Goal: Information Seeking & Learning: Learn about a topic

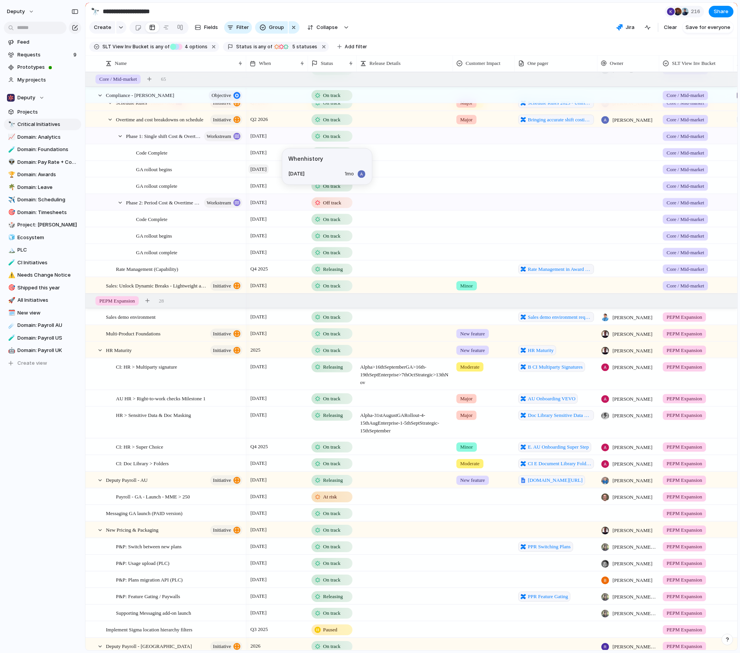
scroll to position [901, 0]
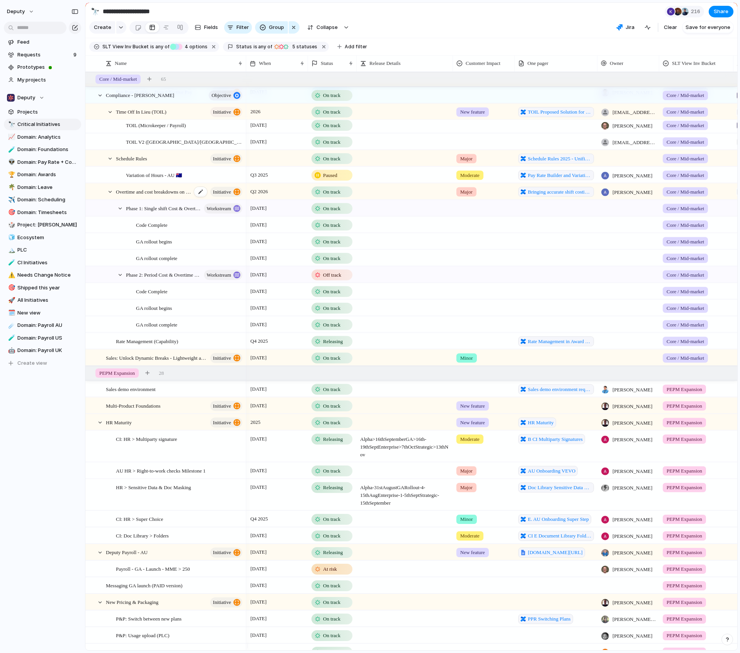
click at [156, 195] on span "Overtime and cost breakdowns on schedule" at bounding box center [154, 191] width 76 height 9
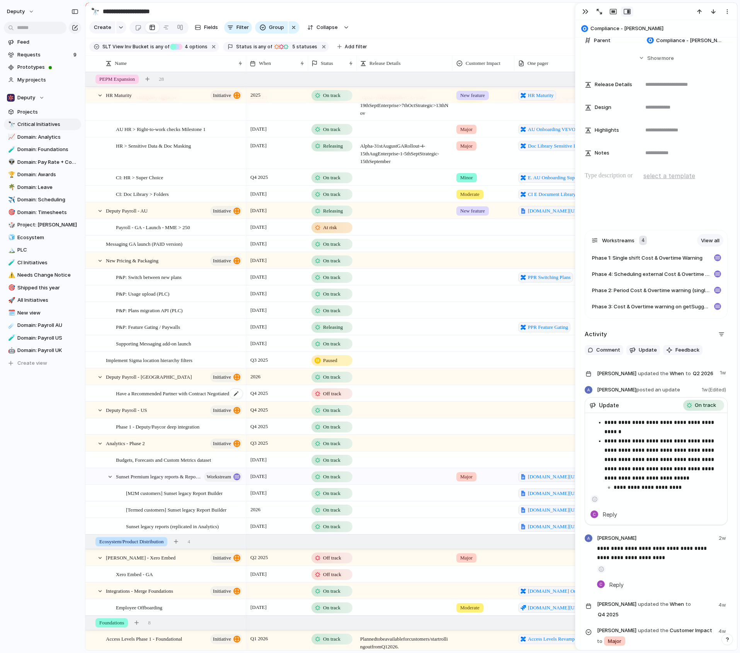
click at [170, 395] on span "Have a Recommended Partner with Contract Negotiated" at bounding box center [172, 393] width 113 height 9
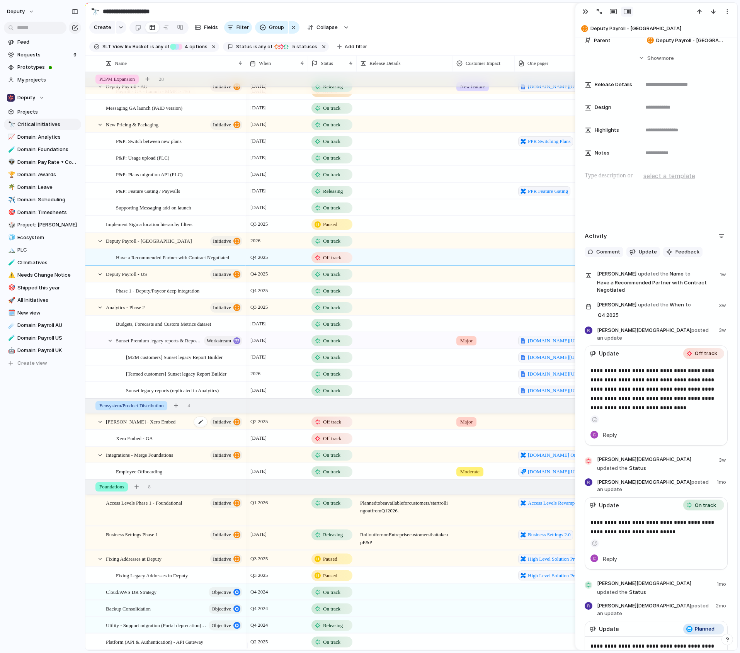
click at [171, 425] on div "[PERSON_NAME] - Xero Embed initiative" at bounding box center [175, 422] width 138 height 16
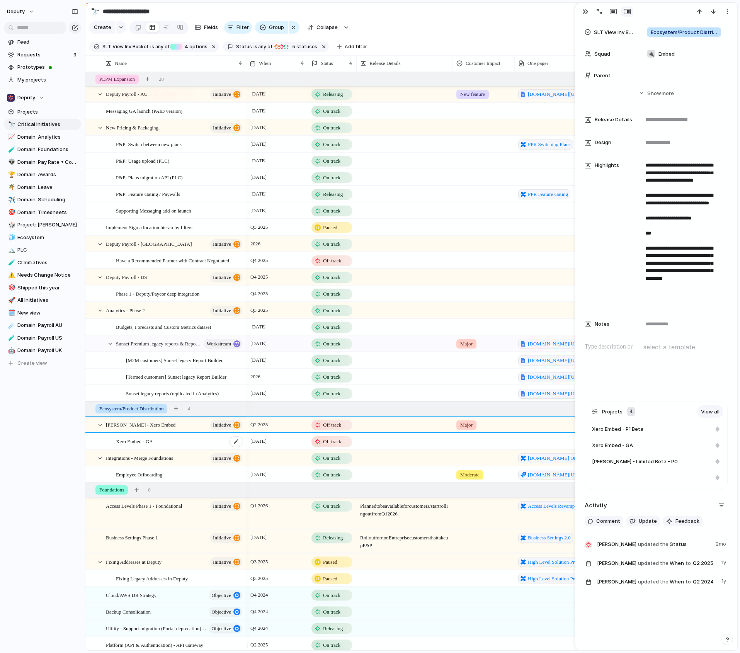
click at [175, 447] on div "Xero Embed - GA" at bounding box center [179, 441] width 127 height 16
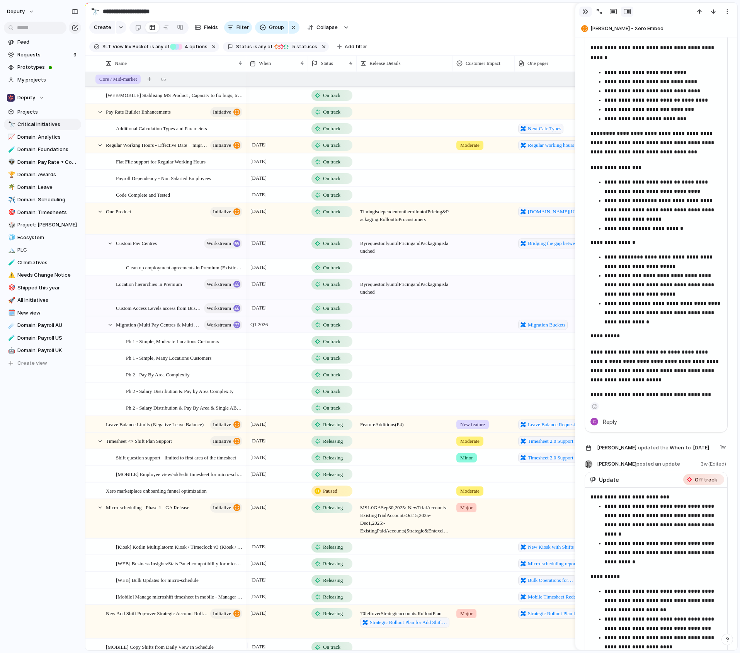
click at [582, 12] on div "button" at bounding box center [585, 11] width 6 height 6
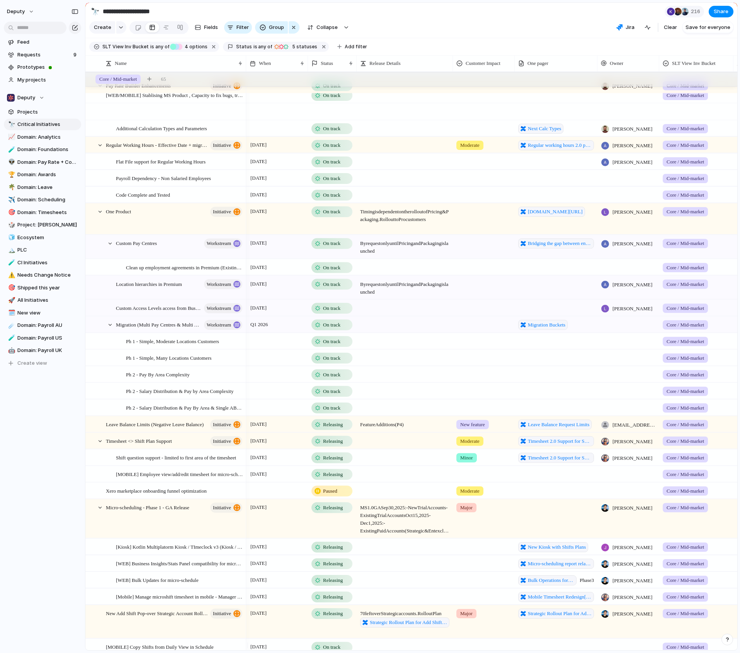
scroll to position [50, 0]
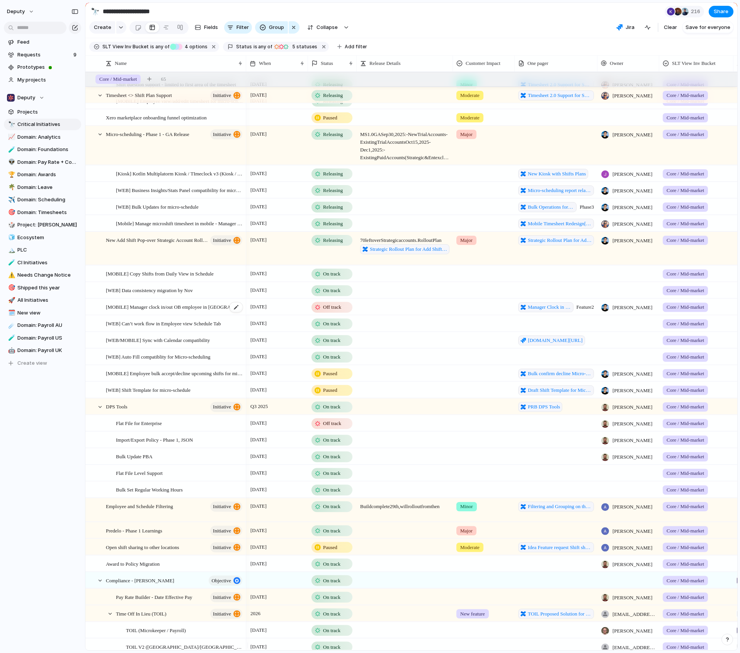
click at [154, 311] on span "[MOBILE] Manager clock in/out OB employee in [GEOGRAPHIC_DATA]" at bounding box center [175, 306] width 138 height 9
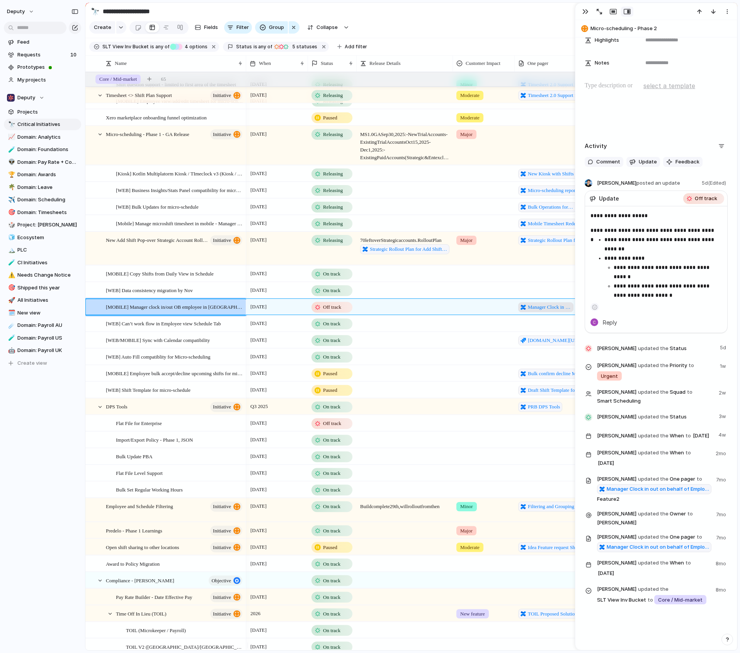
click at [540, 311] on span "Manager Clock in out on behalf of Employee for Micro-Schedule" at bounding box center [549, 307] width 43 height 8
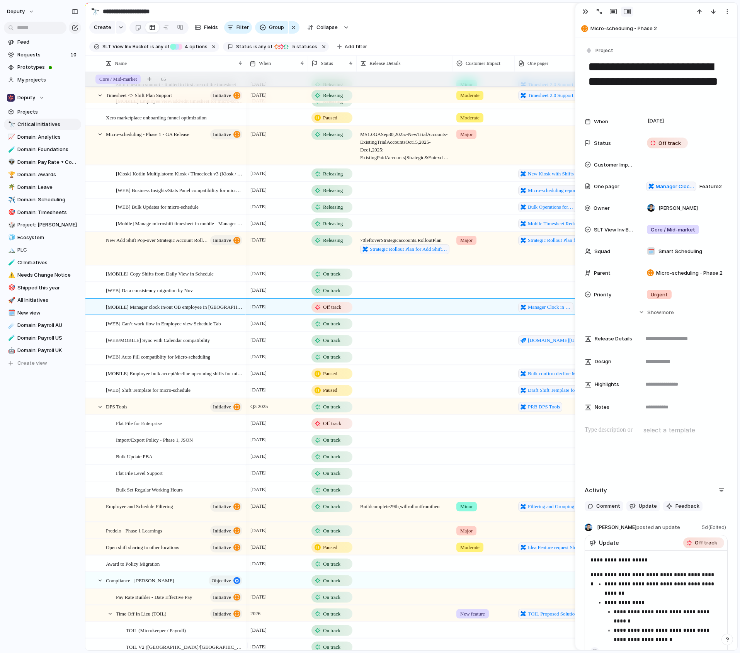
click at [640, 66] on textarea "**********" at bounding box center [656, 82] width 138 height 46
drag, startPoint x: 642, startPoint y: 63, endPoint x: 693, endPoint y: 93, distance: 58.9
click at [693, 93] on textarea "**********" at bounding box center [656, 82] width 138 height 46
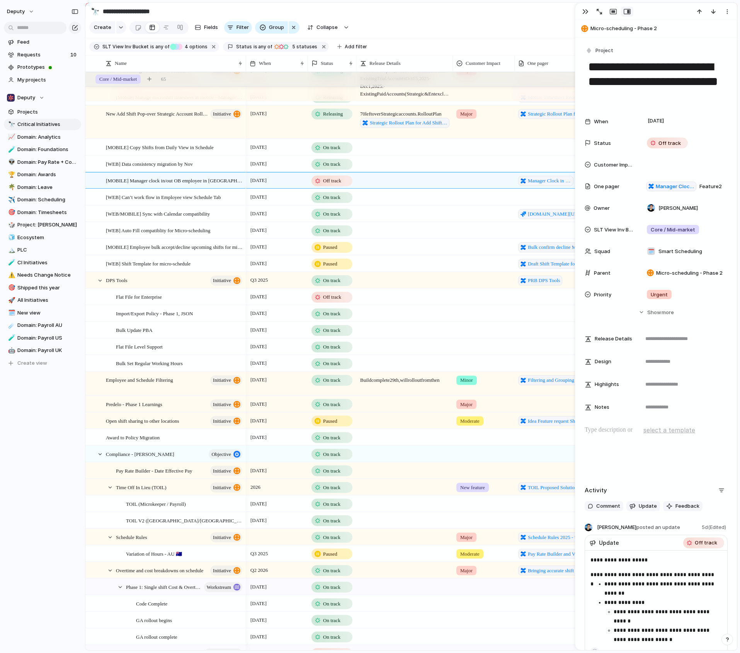
scroll to position [524, 0]
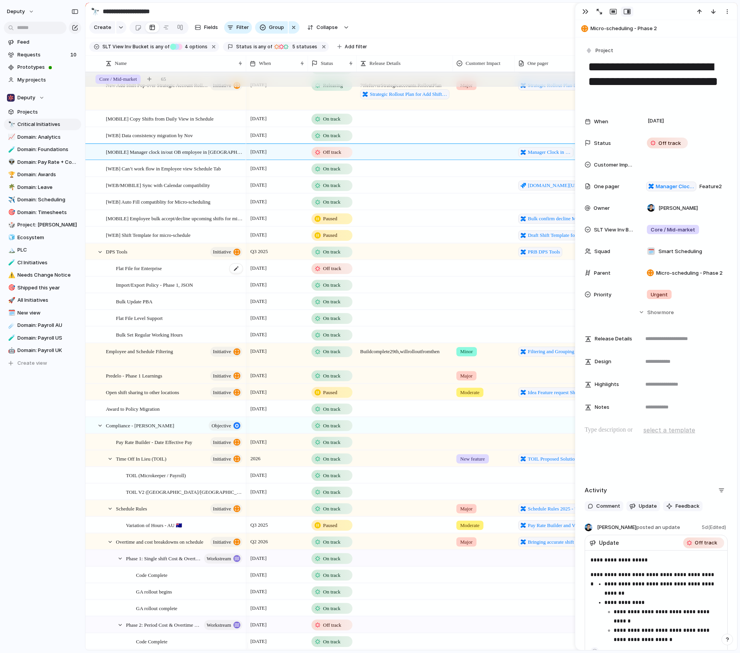
click at [188, 273] on div "Flat File for Enterprise" at bounding box center [179, 268] width 127 height 16
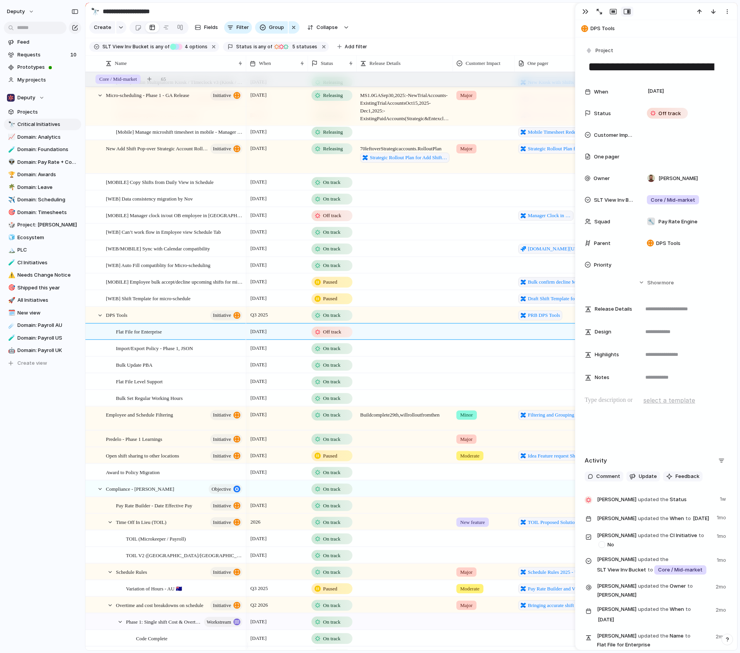
click at [380, 643] on div at bounding box center [563, 645] width 630 height 6
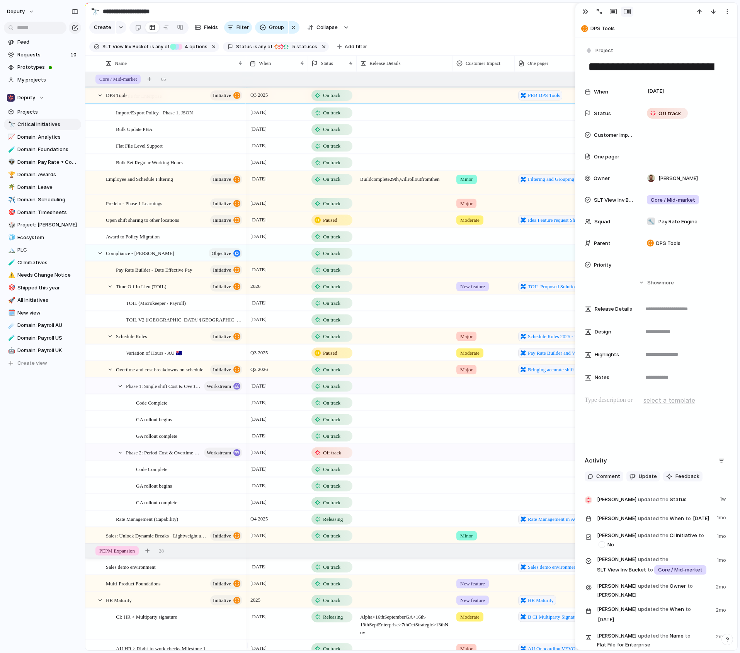
scroll to position [649, 0]
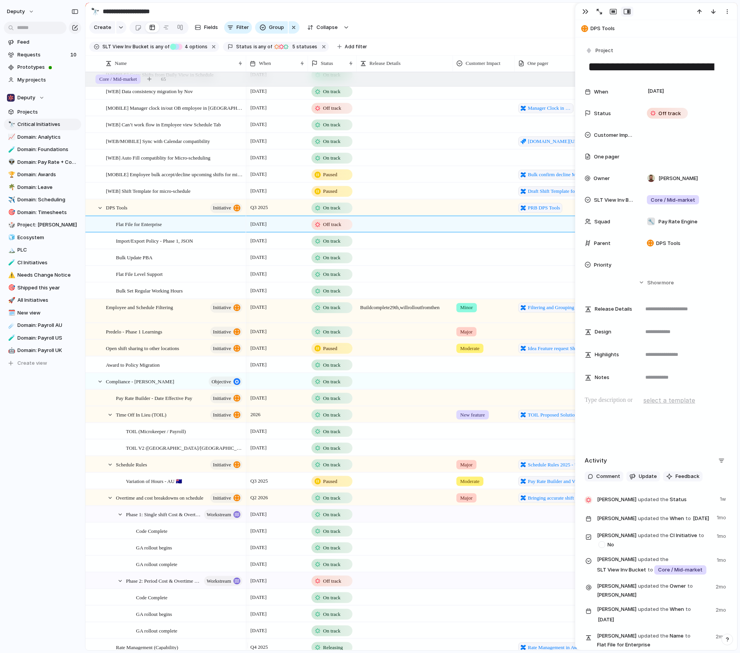
drag, startPoint x: 282, startPoint y: 644, endPoint x: 289, endPoint y: 640, distance: 8.7
click at [289, 640] on div "Name When Status Release Details Customer Impact One pager Owner SLT View Inv B…" at bounding box center [411, 352] width 652 height 595
click at [289, 643] on div at bounding box center [563, 645] width 630 height 6
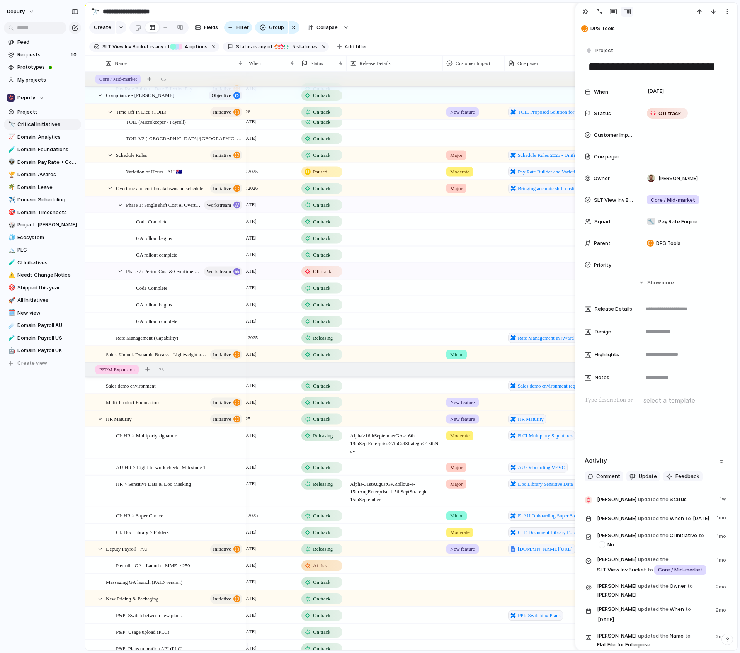
click at [430, 643] on div at bounding box center [553, 645] width 630 height 6
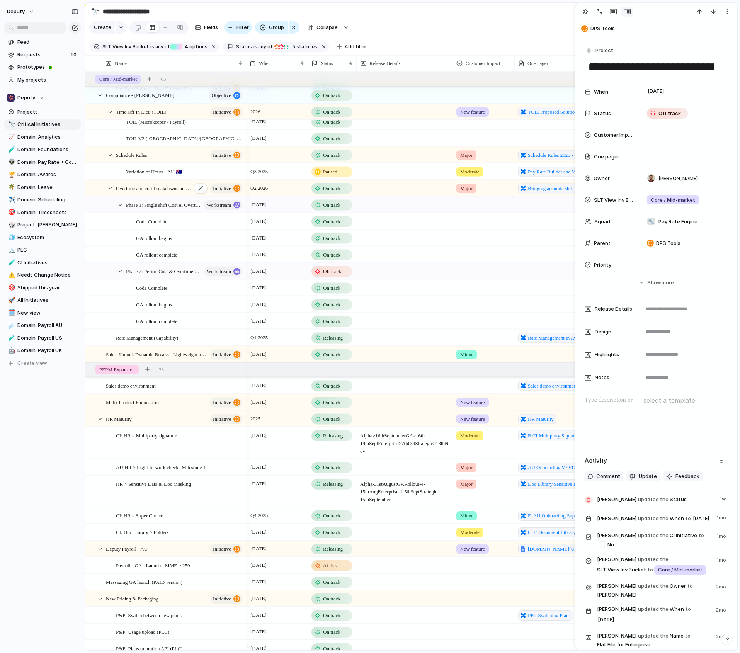
click at [168, 192] on span "Overtime and cost breakdowns on schedule" at bounding box center [154, 187] width 76 height 9
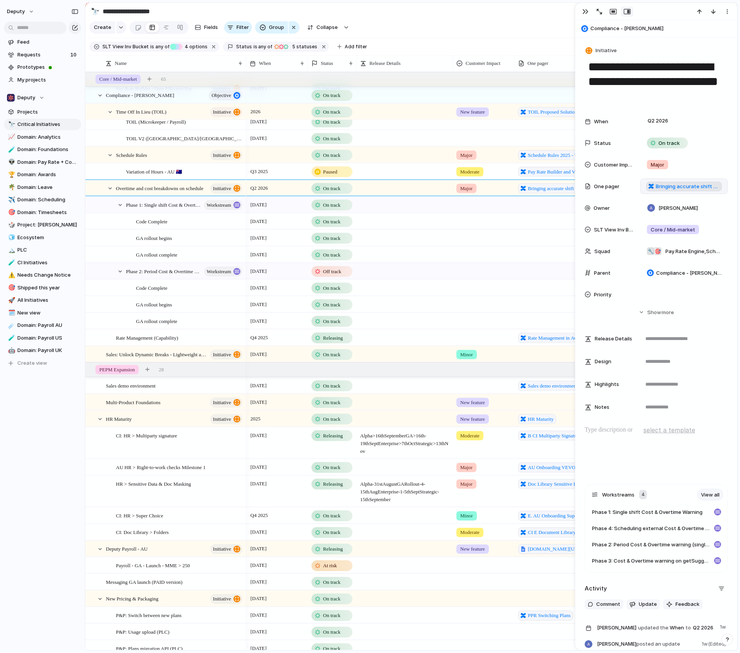
click at [671, 186] on span "Bringing accurate shift costings to the schedule which unlocks better overtime …" at bounding box center [687, 187] width 64 height 8
click at [174, 275] on span "Phase 2: Period Cost & Overtime warning (single & bulk)" at bounding box center [155, 270] width 59 height 9
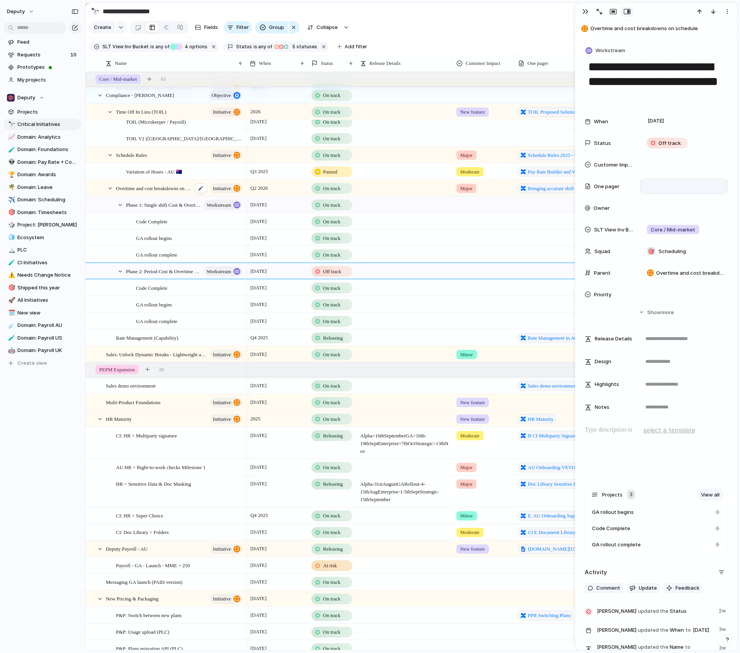
click at [146, 192] on span "Overtime and cost breakdowns on schedule" at bounding box center [154, 187] width 76 height 9
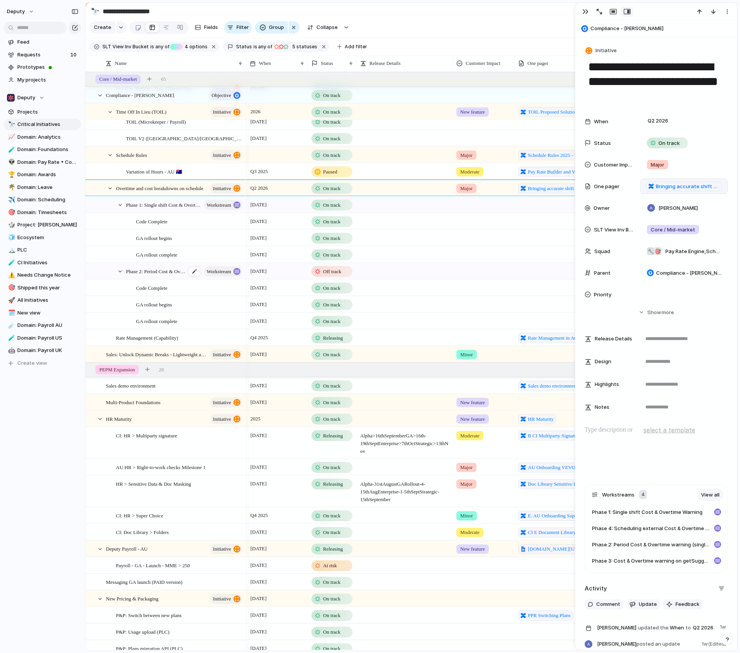
click at [156, 271] on span "Phase 2: Period Cost & Overtime warning (single & bulk)" at bounding box center [155, 270] width 59 height 9
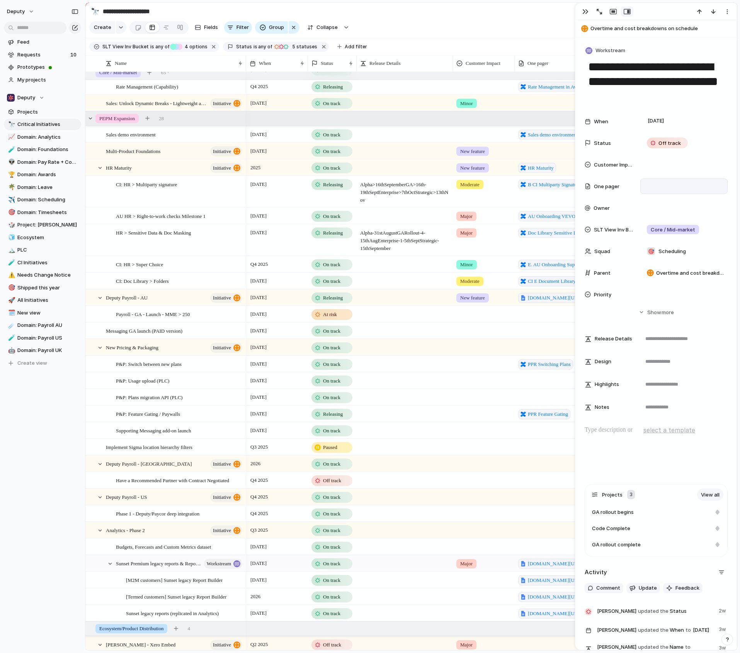
scroll to position [1163, 0]
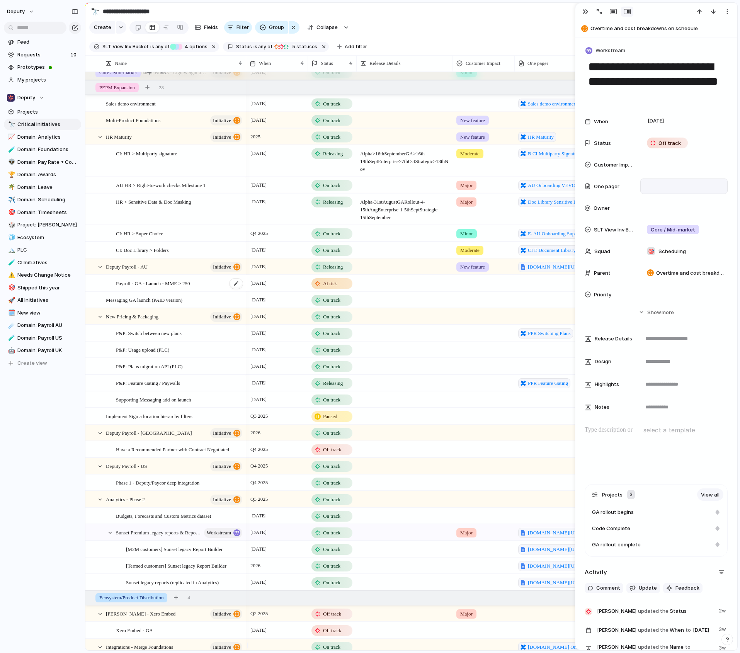
click at [174, 286] on span "Payroll - GA - Launch - MME > 250" at bounding box center [153, 282] width 74 height 9
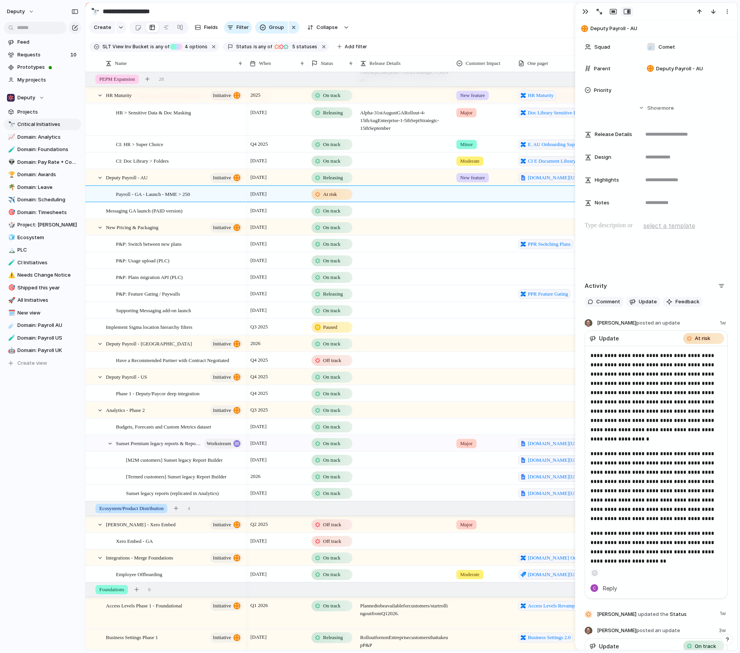
scroll to position [193, 0]
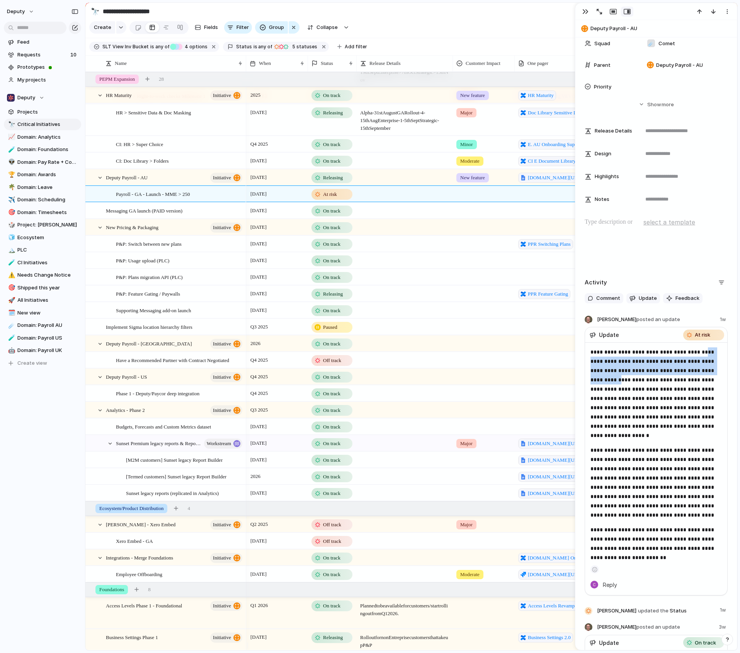
drag, startPoint x: 589, startPoint y: 362, endPoint x: 606, endPoint y: 382, distance: 26.6
click at [606, 382] on div "**********" at bounding box center [656, 469] width 142 height 252
click at [606, 382] on p "**********" at bounding box center [653, 393] width 126 height 93
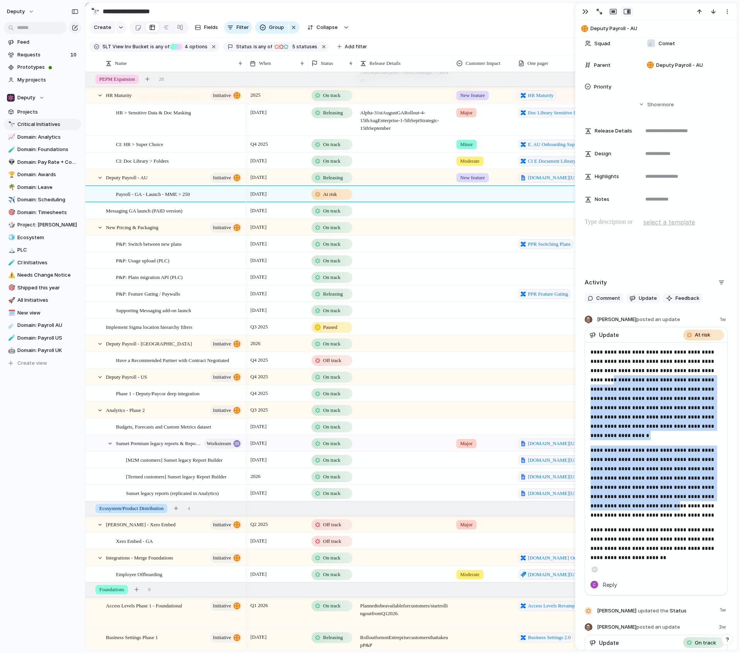
drag, startPoint x: 598, startPoint y: 379, endPoint x: 630, endPoint y: 504, distance: 128.6
click at [628, 504] on div "**********" at bounding box center [655, 454] width 131 height 215
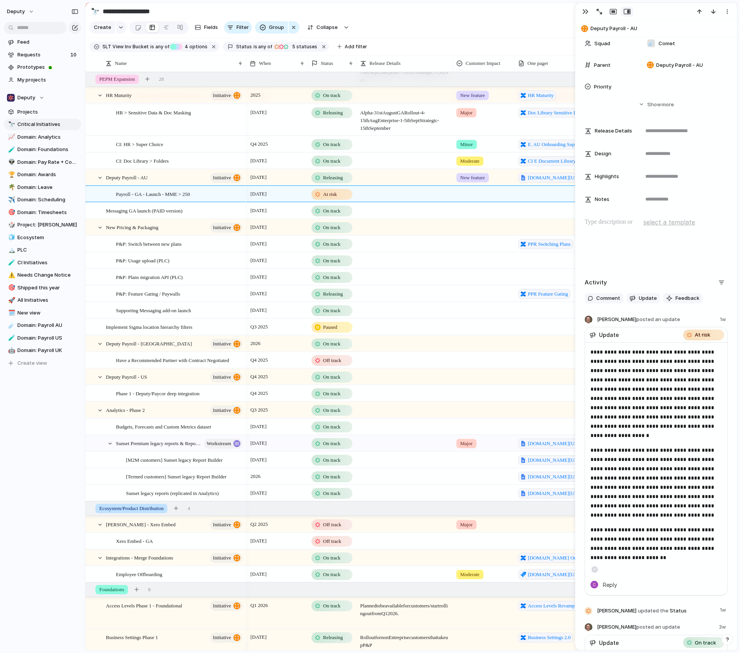
click at [664, 518] on p "**********" at bounding box center [653, 482] width 126 height 74
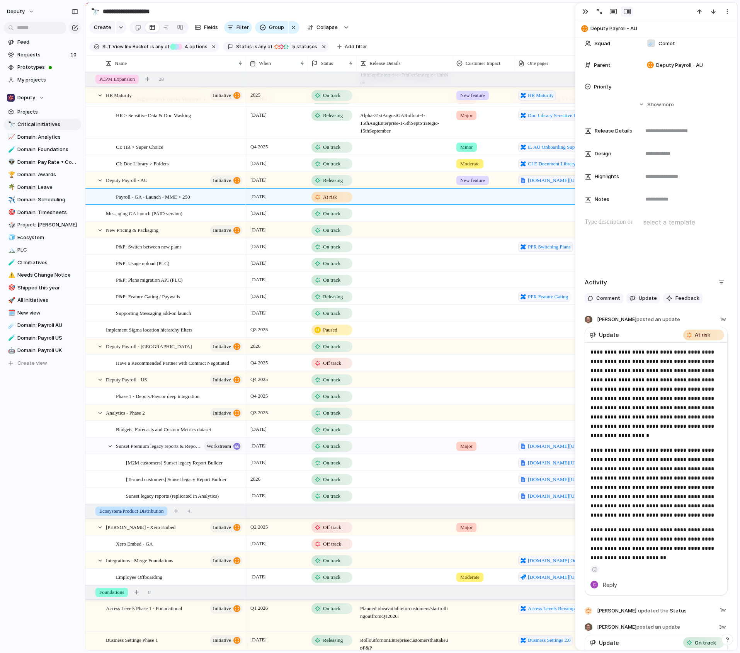
scroll to position [1221, 0]
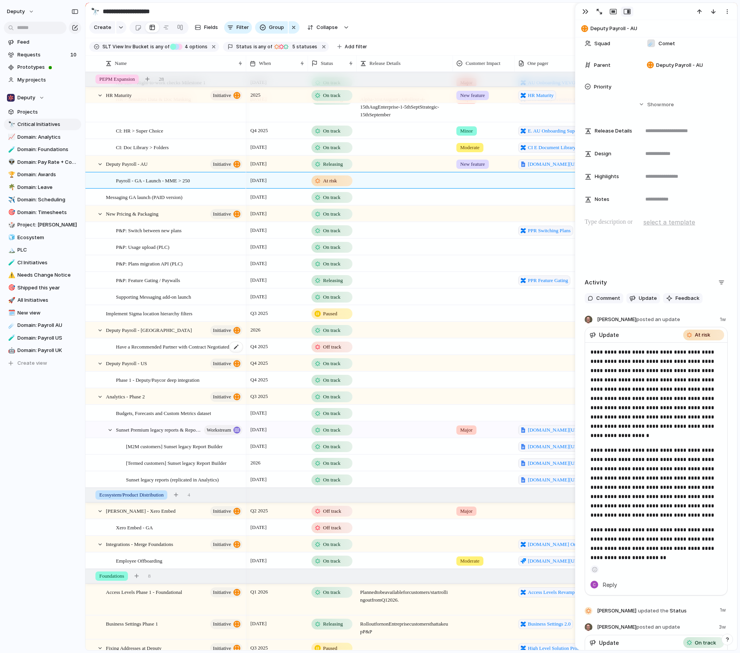
click at [206, 351] on span "Have a Recommended Partner with Contract Negotiated" at bounding box center [172, 346] width 113 height 9
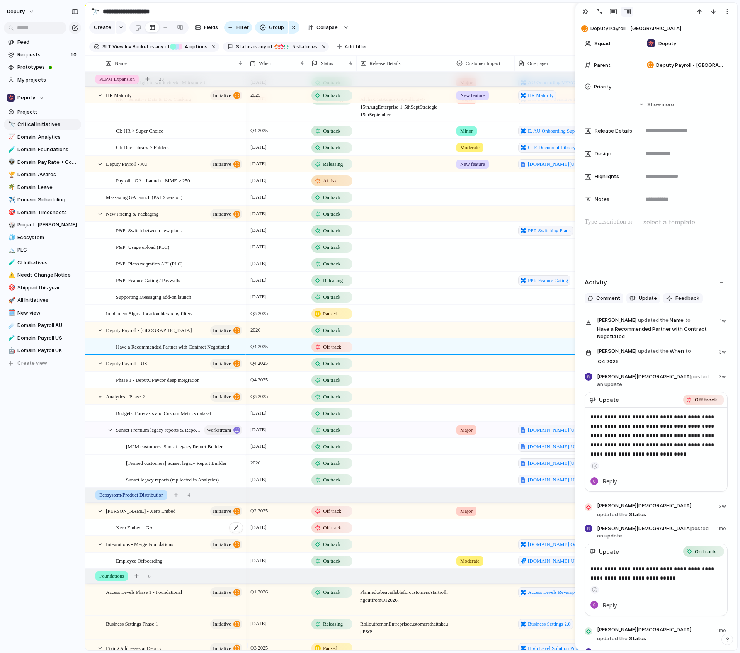
click at [169, 531] on div "Xero Embed - GA" at bounding box center [179, 528] width 127 height 16
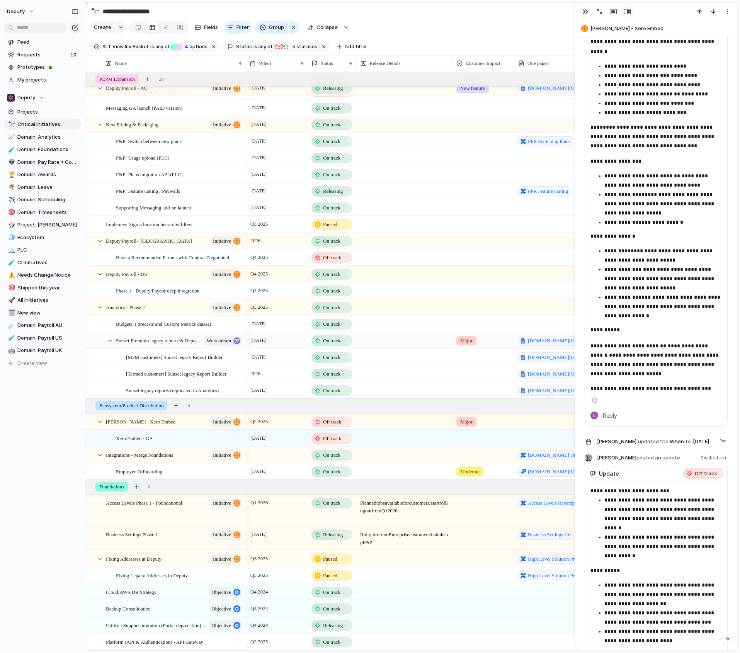
scroll to position [877, 0]
